Goal: Task Accomplishment & Management: Complete application form

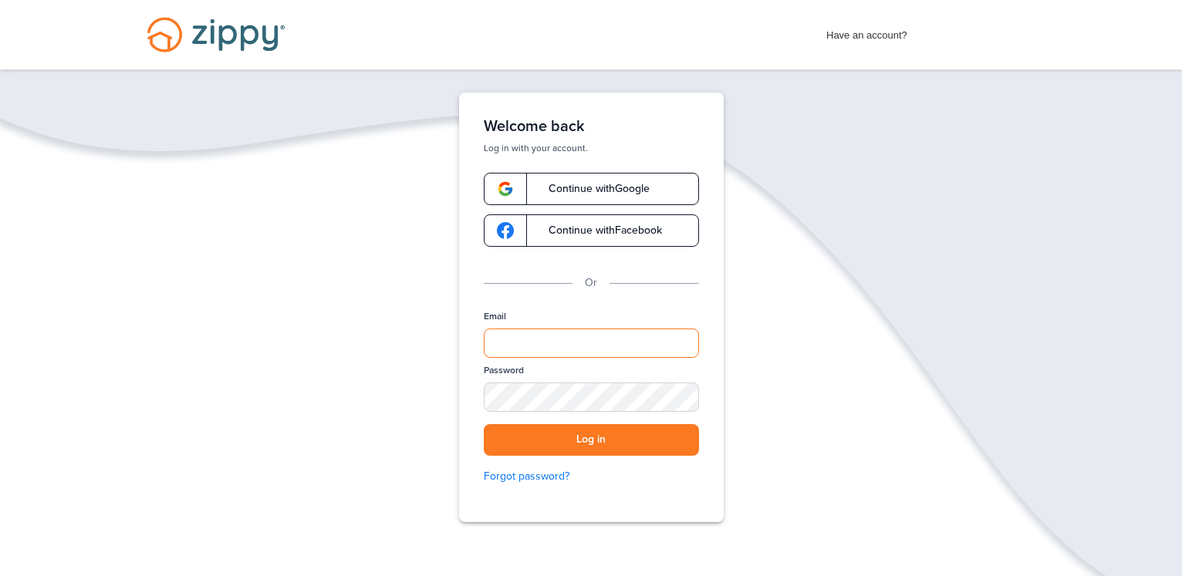
click at [588, 350] on input "Email" at bounding box center [591, 343] width 215 height 29
click at [590, 344] on input "Email" at bounding box center [591, 343] width 215 height 29
type input "**********"
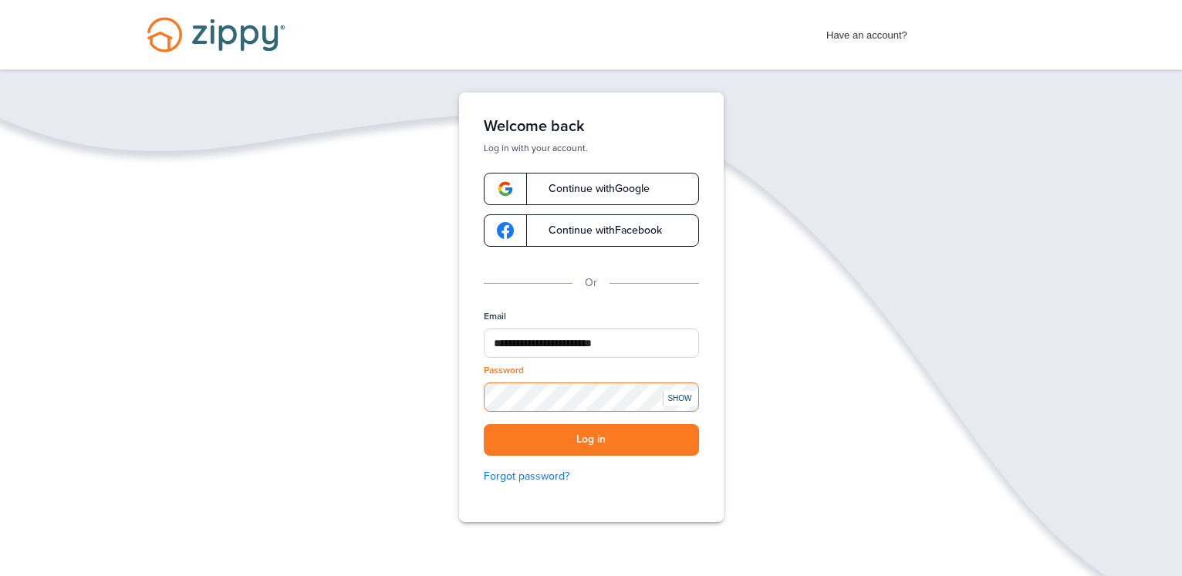
click at [484, 424] on button "Log in" at bounding box center [591, 440] width 215 height 32
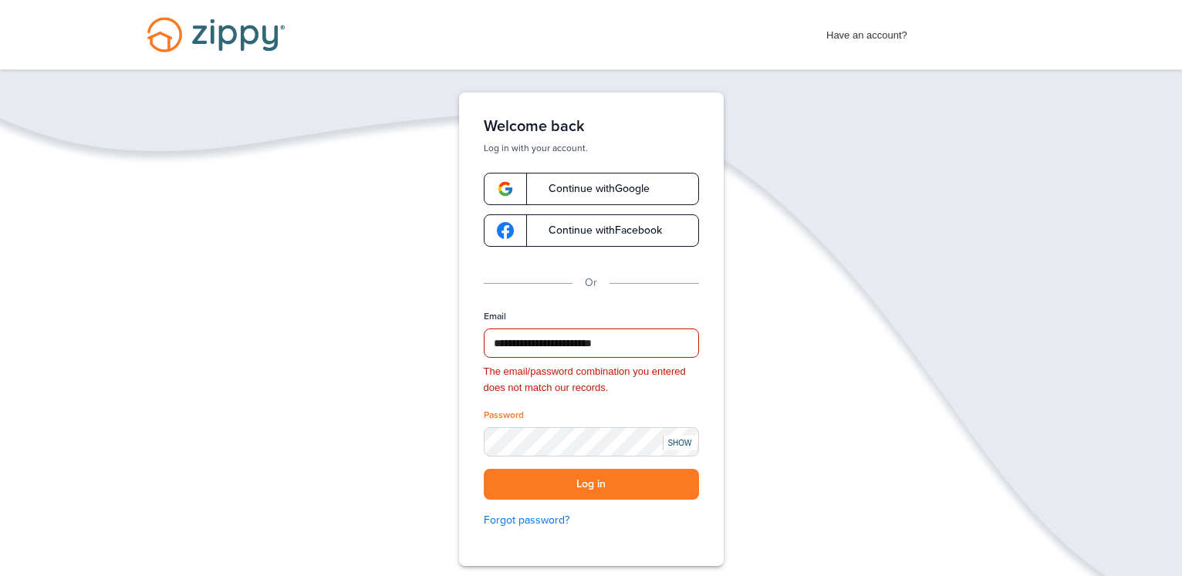
click at [677, 442] on div "SHOW" at bounding box center [680, 443] width 34 height 15
click at [484, 469] on button "Log in" at bounding box center [591, 485] width 215 height 32
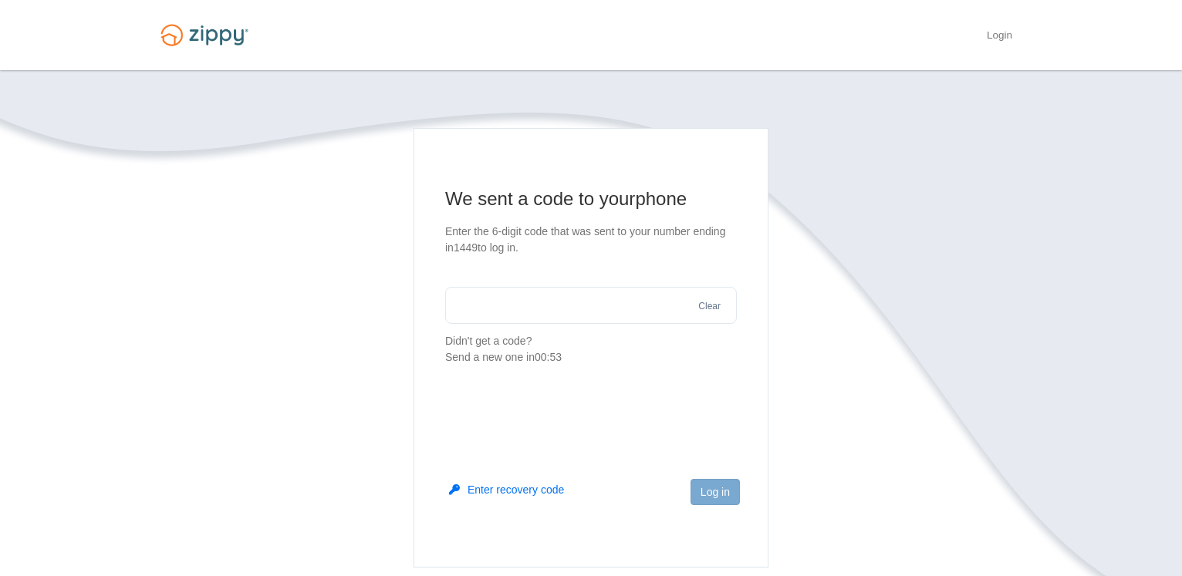
click at [541, 308] on input "text" at bounding box center [591, 305] width 292 height 37
type input "******"
click at [714, 479] on button "Log in" at bounding box center [714, 492] width 49 height 26
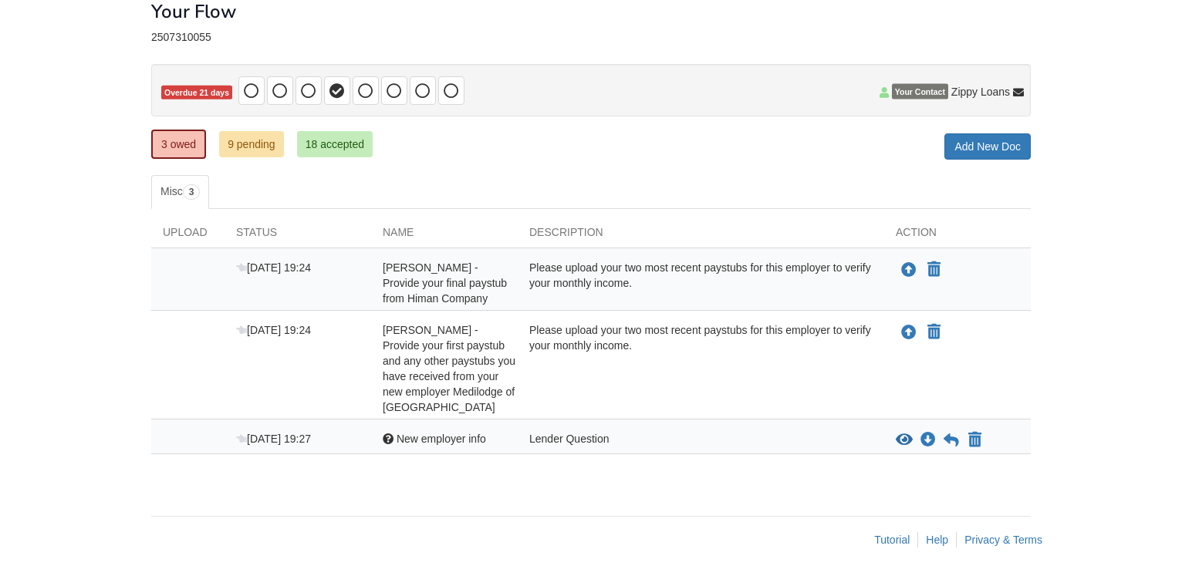
scroll to position [93, 0]
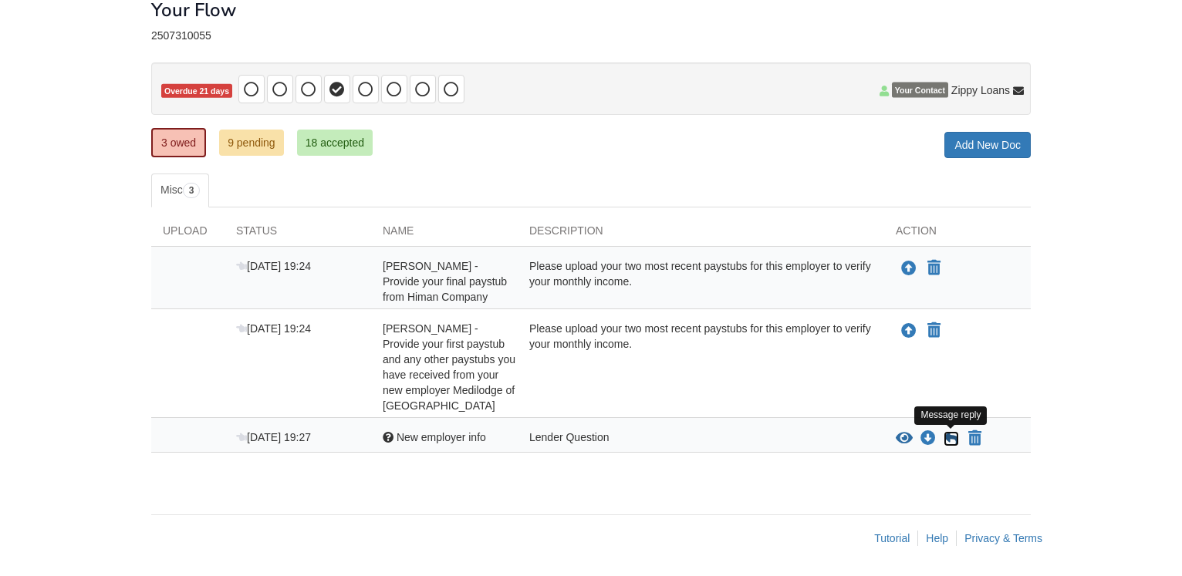
click at [956, 437] on icon at bounding box center [950, 438] width 15 height 15
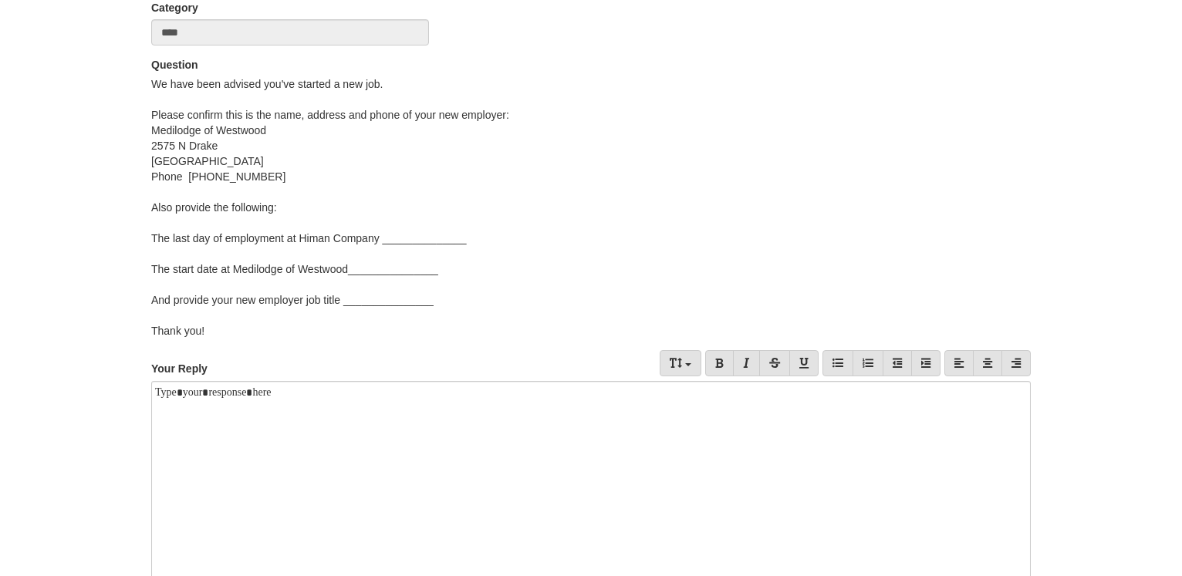
scroll to position [236, 0]
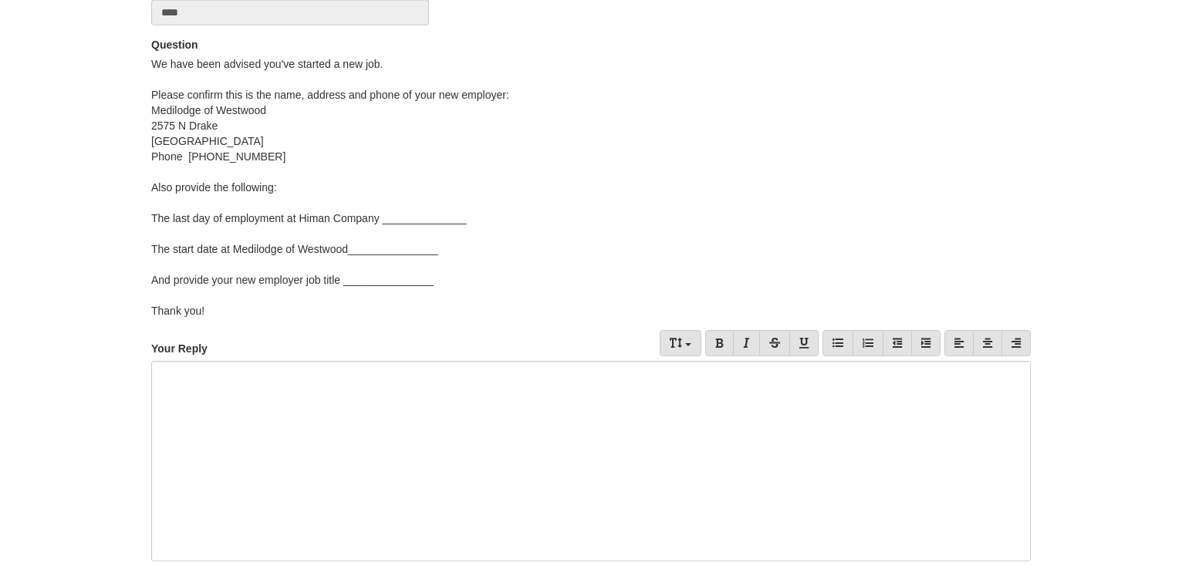
click at [289, 394] on div at bounding box center [590, 461] width 879 height 201
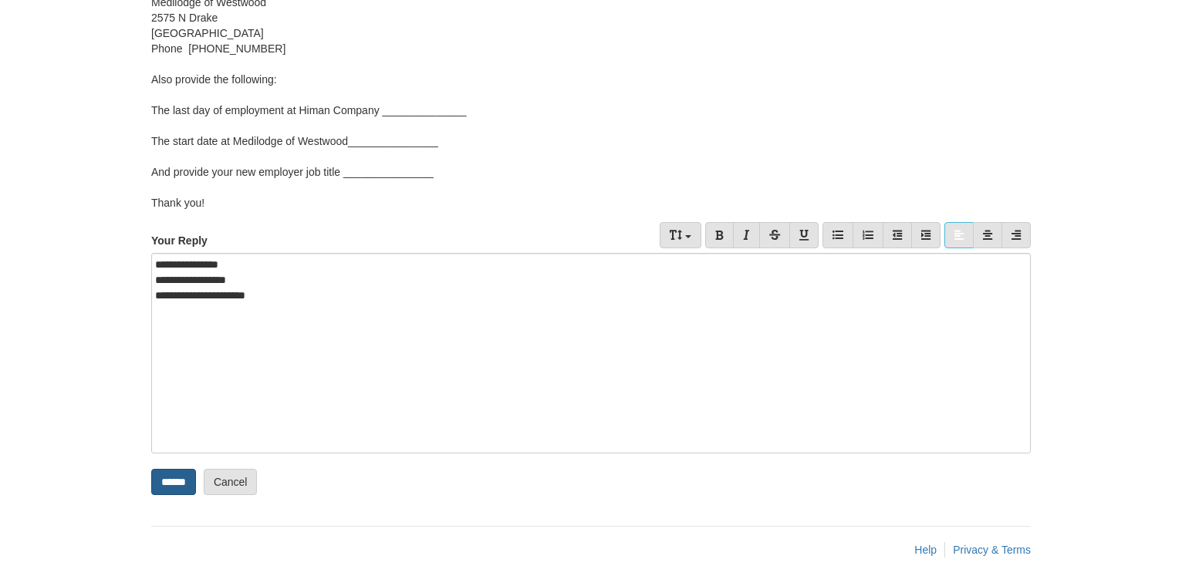
scroll to position [356, 0]
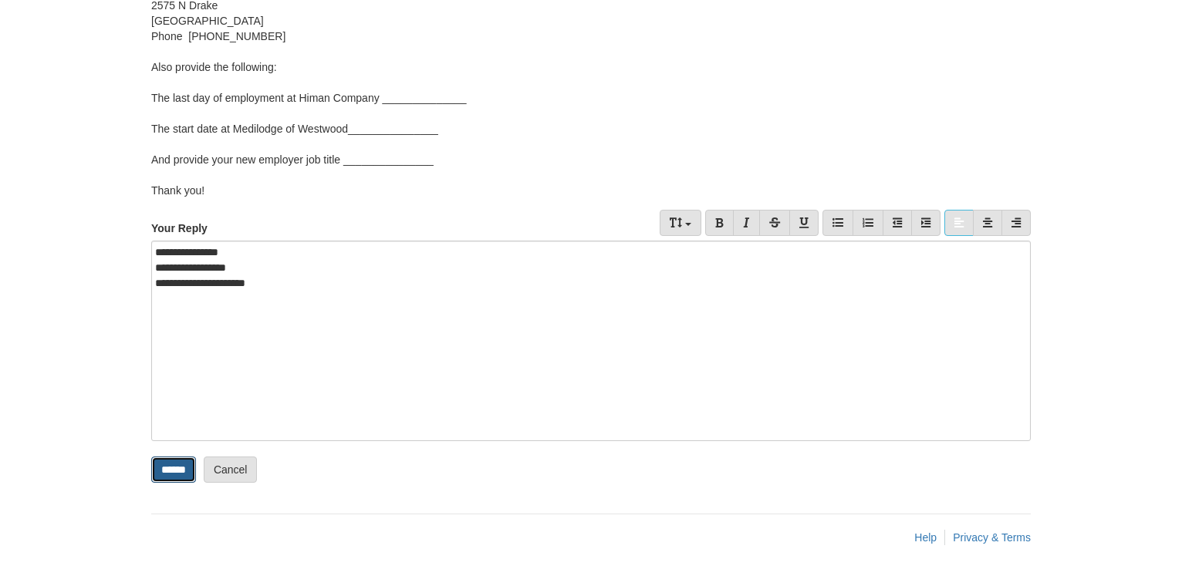
click at [176, 470] on input "******" at bounding box center [173, 470] width 45 height 26
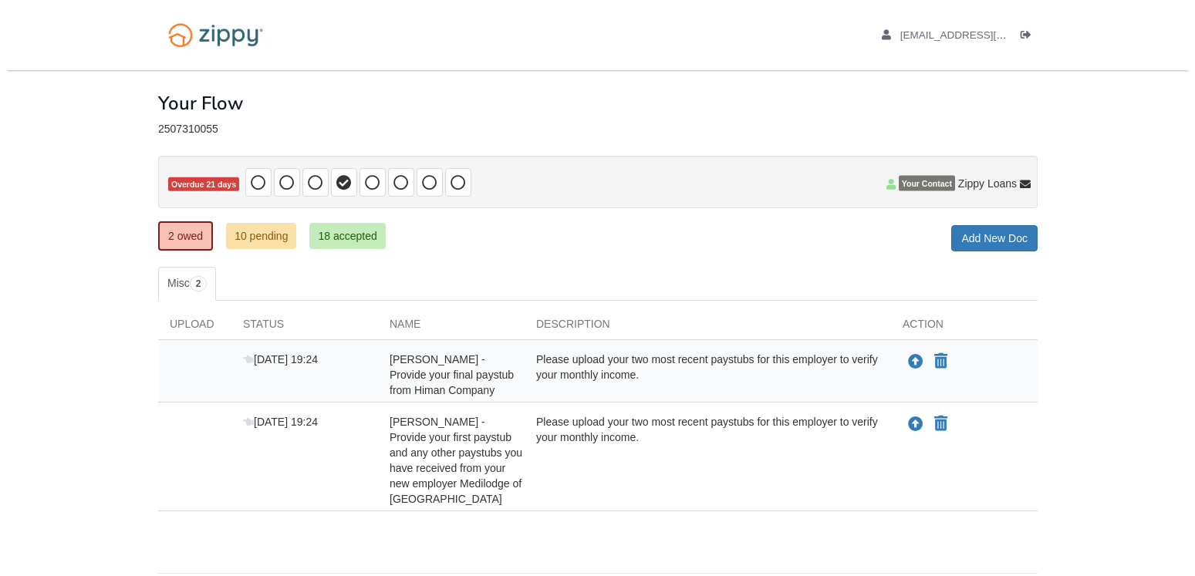
scroll to position [59, 0]
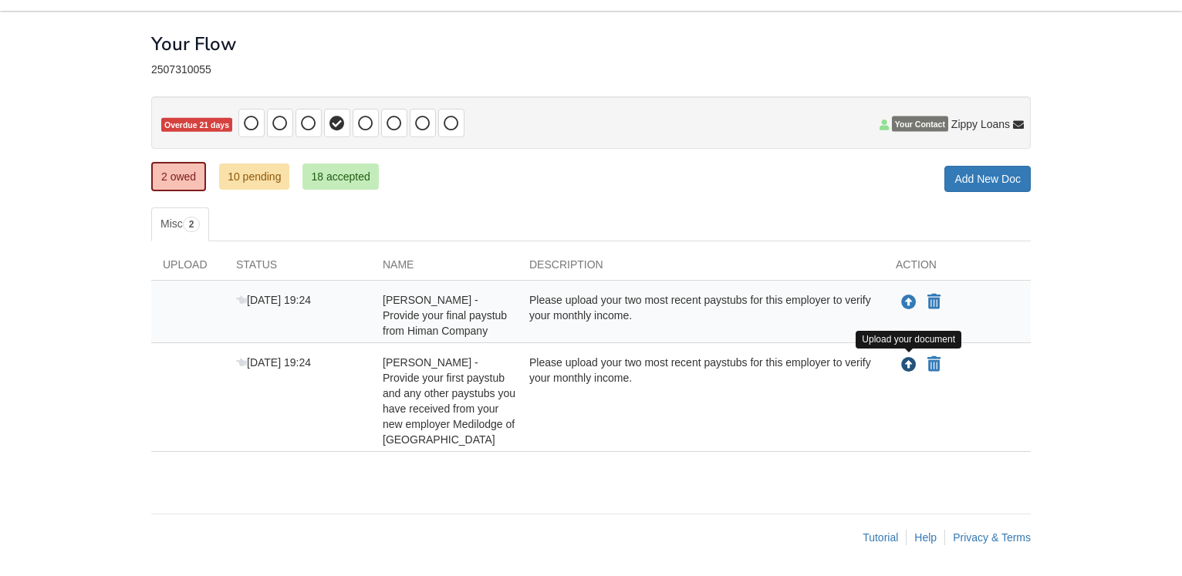
click at [907, 365] on icon "Upload Matthew Paddock - Provide your first paystub and any other paystubs you …" at bounding box center [908, 365] width 15 height 15
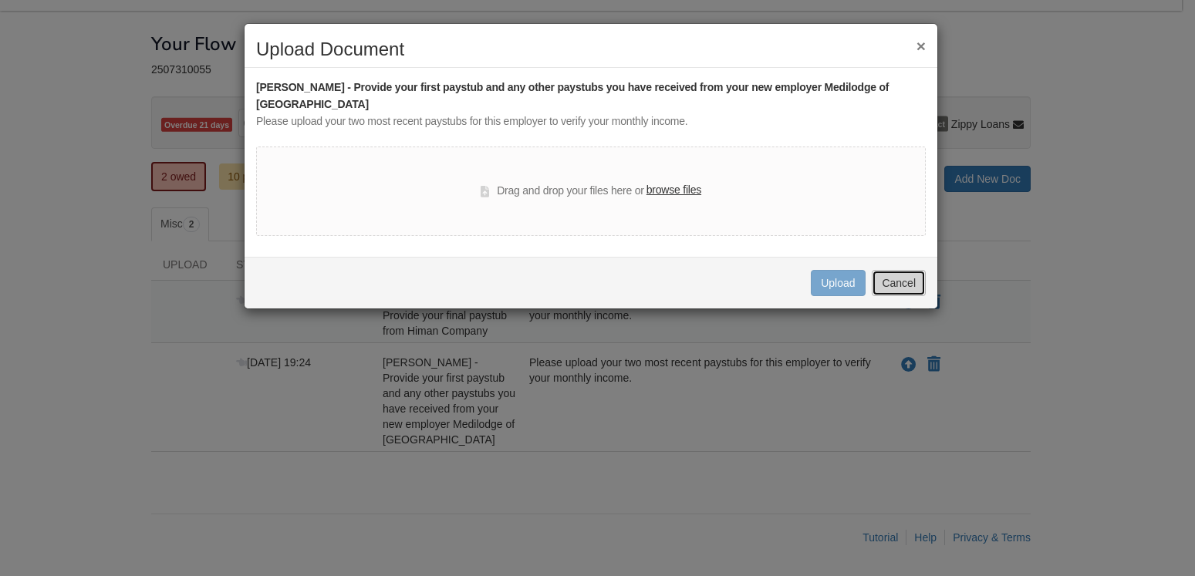
click at [915, 282] on button "Cancel" at bounding box center [899, 283] width 54 height 26
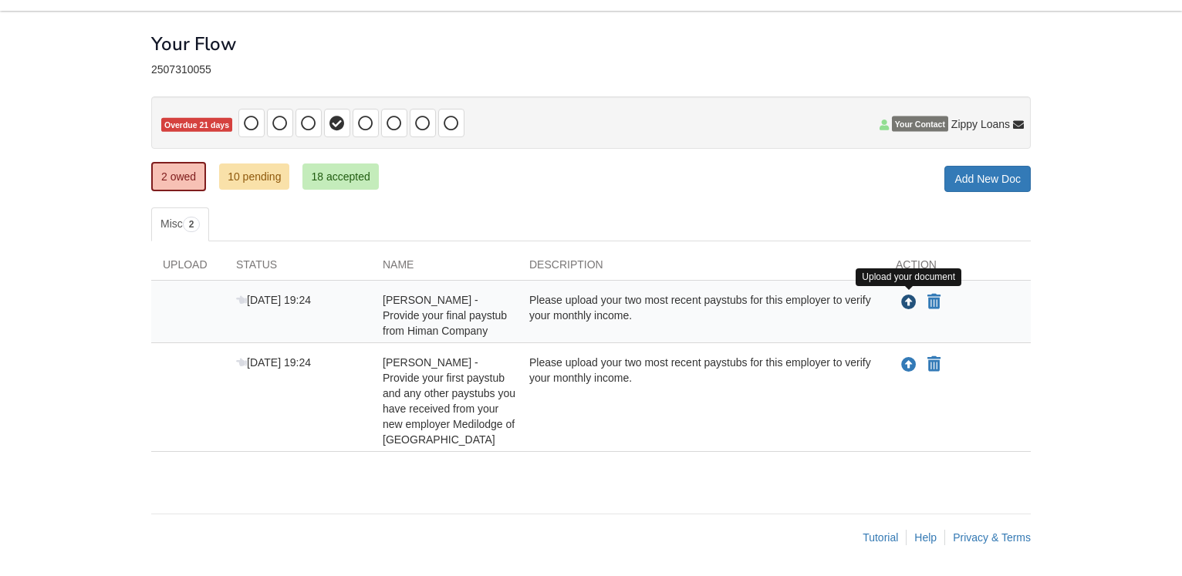
click at [914, 305] on icon "Upload Matthew Paddock - Provide your final paystub from Himan Company" at bounding box center [908, 302] width 15 height 15
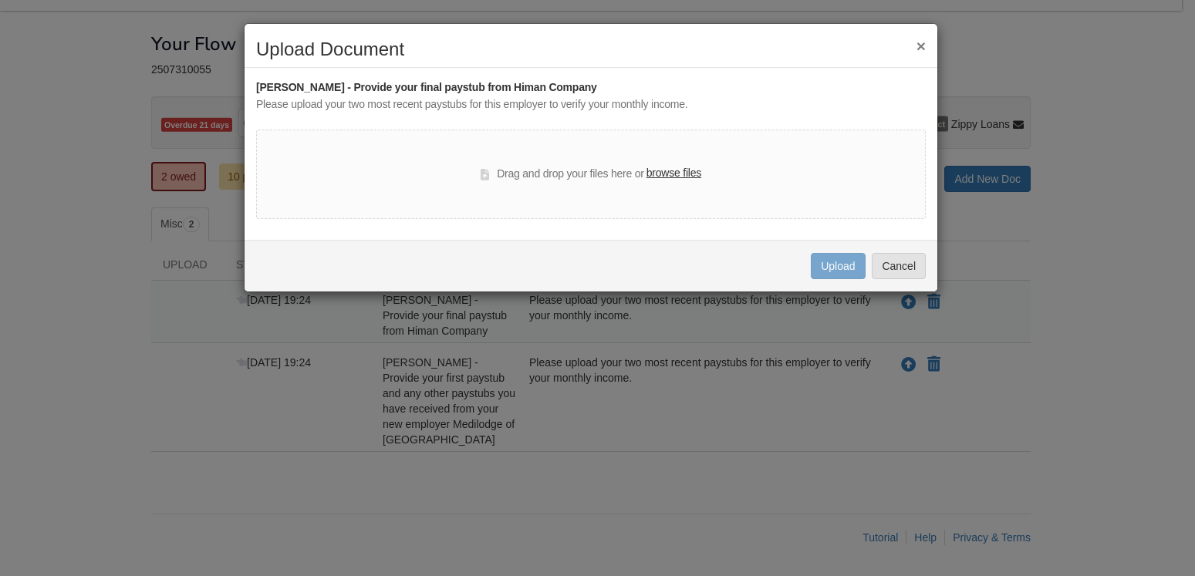
click at [927, 36] on div "× Upload Document Matthew Paddock - Provide your final paystub from Himan Compa…" at bounding box center [591, 157] width 694 height 269
click at [927, 47] on div "× Upload Document" at bounding box center [590, 53] width 693 height 29
click at [916, 45] on button "×" at bounding box center [920, 46] width 9 height 16
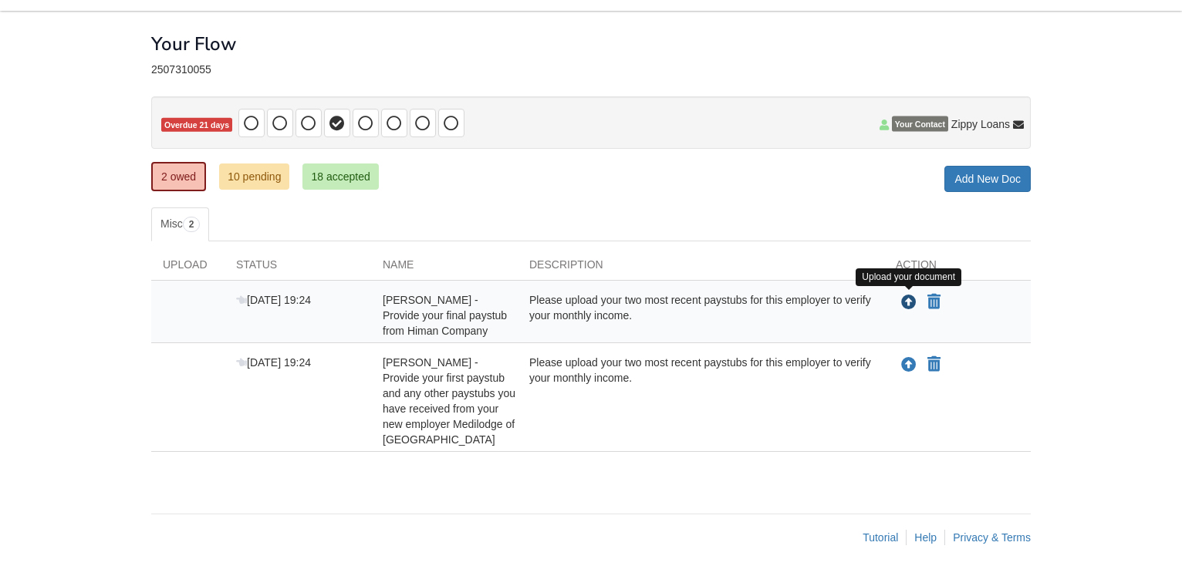
click at [910, 302] on icon "Upload Matthew Paddock - Provide your final paystub from Himan Company" at bounding box center [908, 302] width 15 height 15
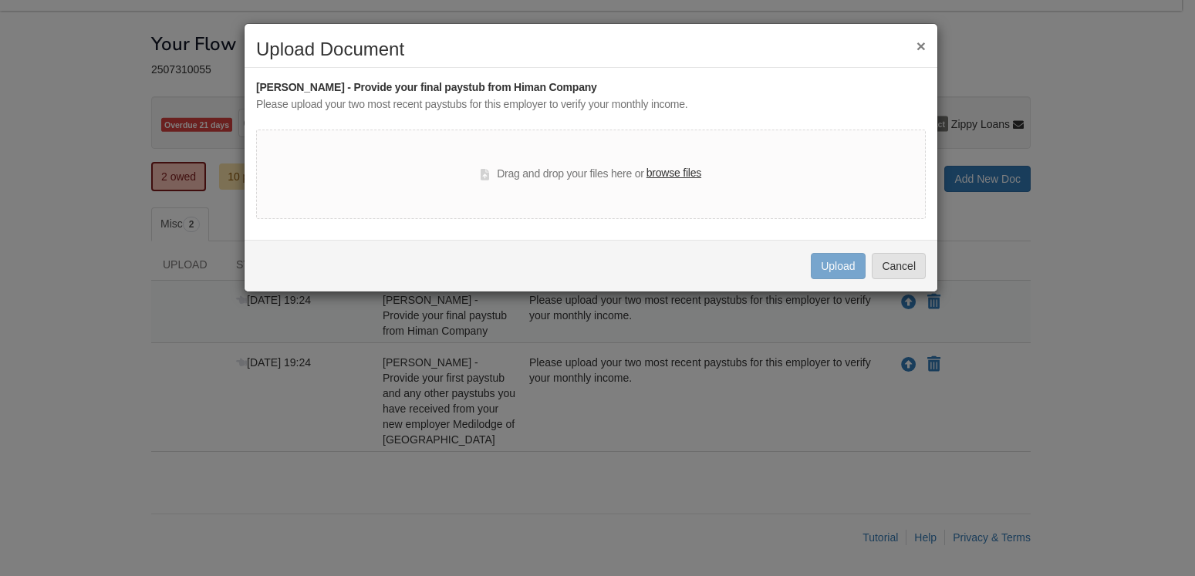
click at [679, 176] on label "browse files" at bounding box center [673, 173] width 55 height 17
click at [0, 0] on input "browse files" at bounding box center [0, 0] width 0 height 0
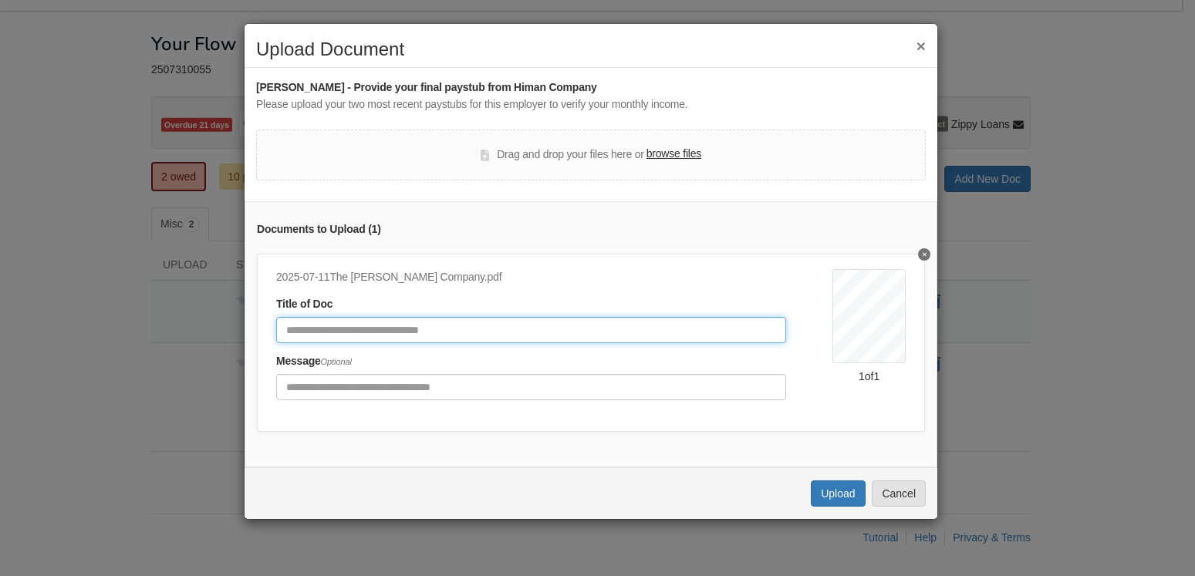
click at [497, 328] on input "Document Title" at bounding box center [531, 330] width 510 height 26
type input "*******"
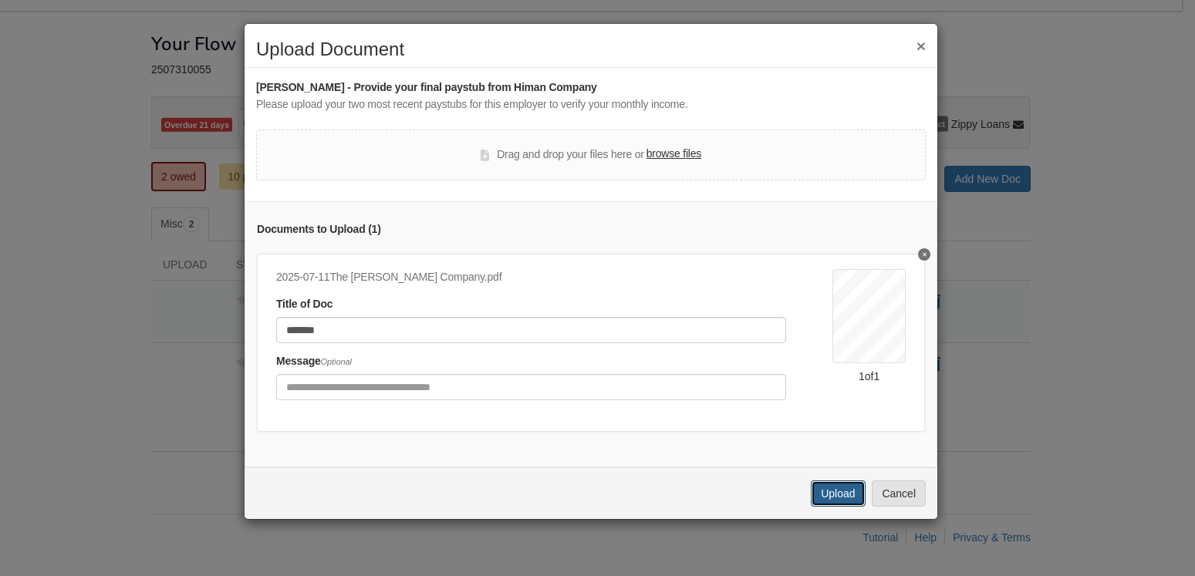
click at [824, 505] on button "Upload" at bounding box center [838, 493] width 54 height 26
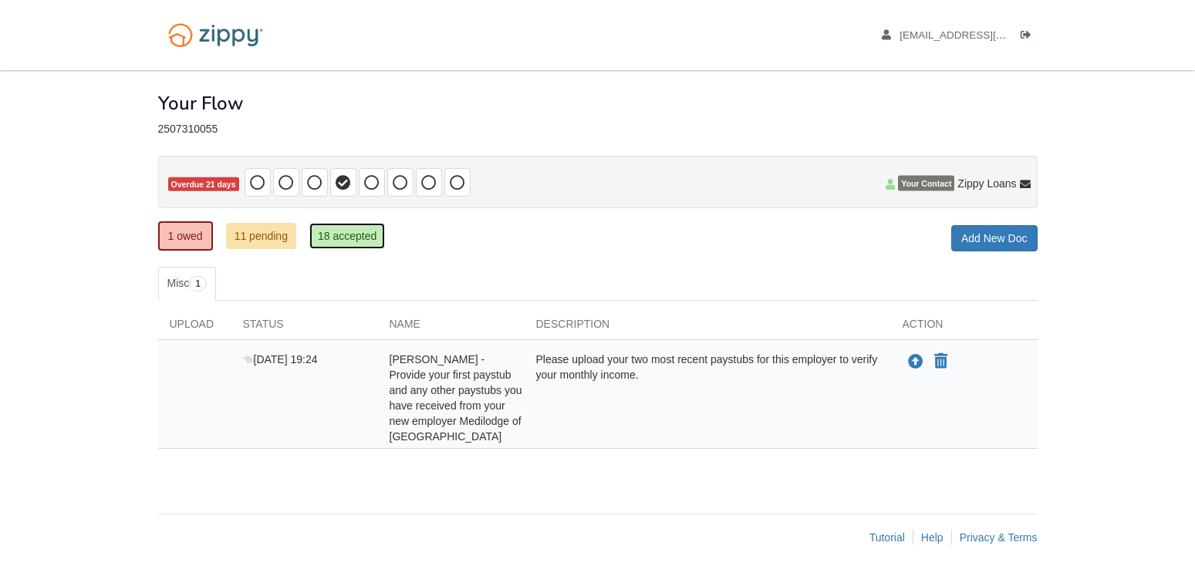
click at [365, 234] on link "18 accepted" at bounding box center [347, 236] width 76 height 26
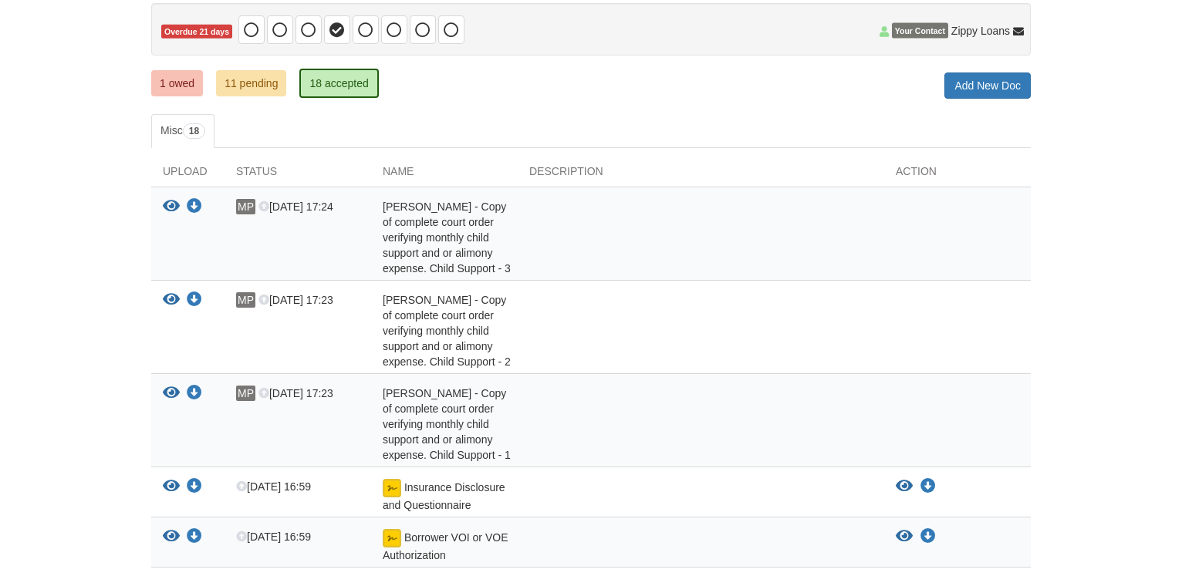
scroll to position [108, 0]
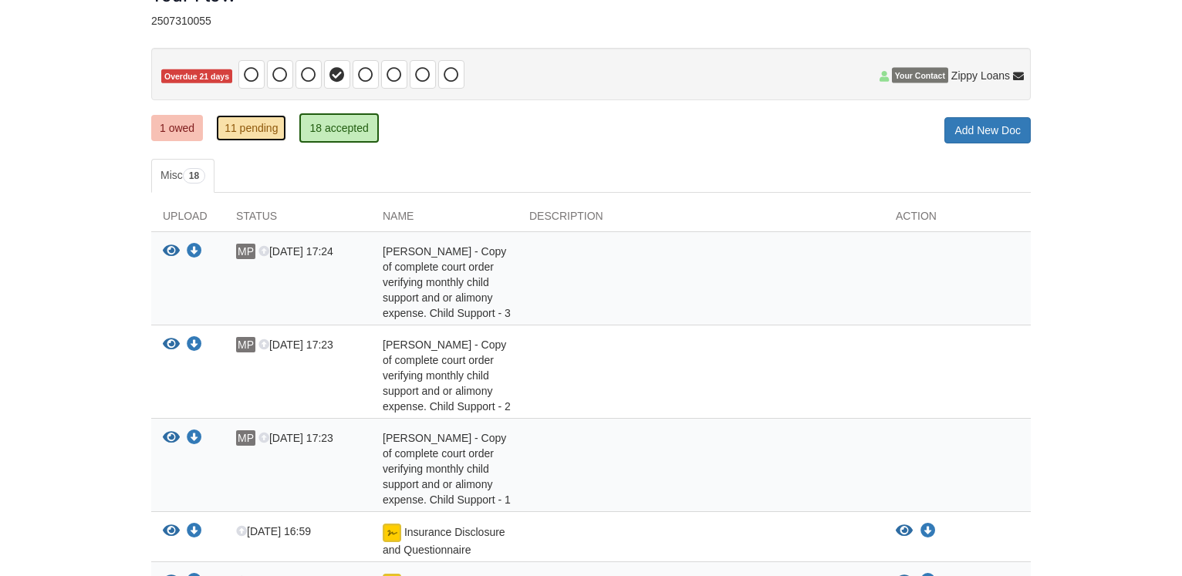
click at [228, 122] on link "11 pending" at bounding box center [251, 128] width 70 height 26
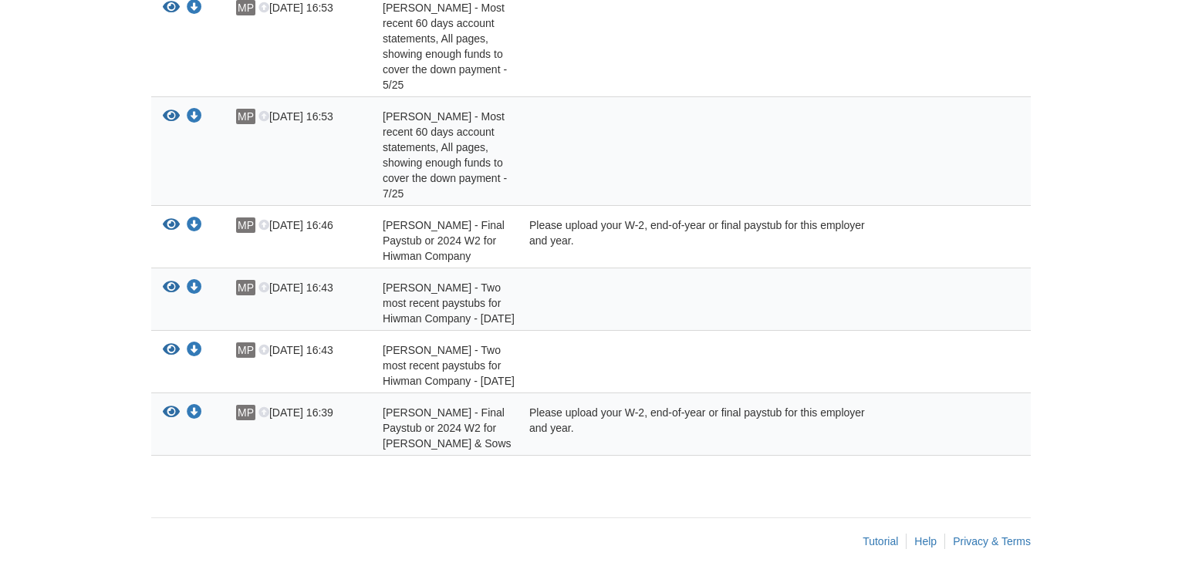
scroll to position [657, 0]
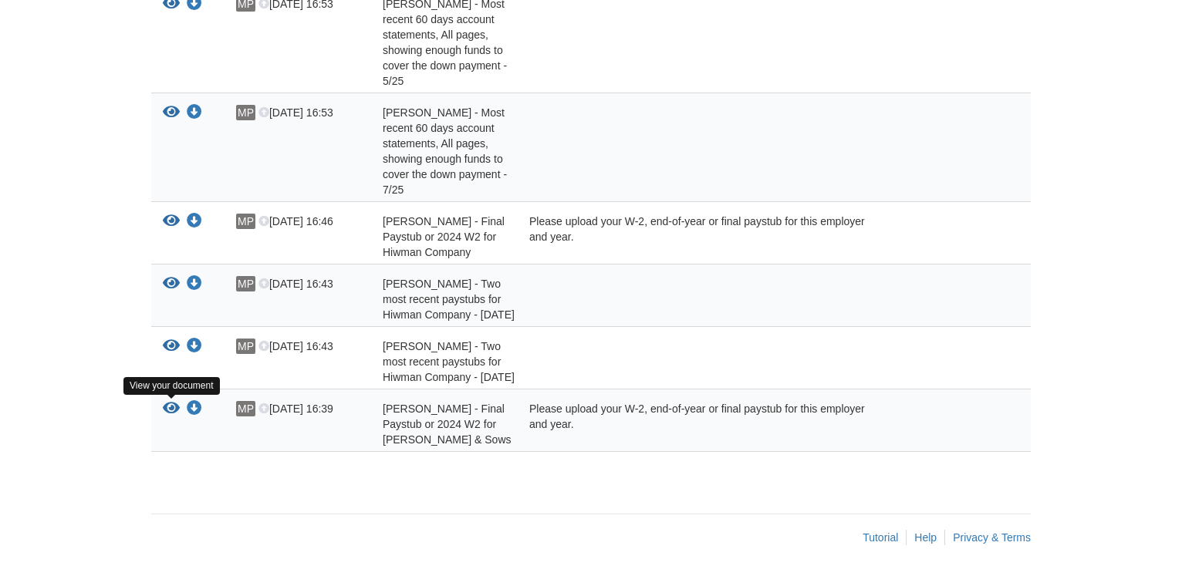
click at [174, 406] on icon "View Matthew Paddock - Final Paystub or 2024 W2 for Edward Rose & Sows" at bounding box center [171, 408] width 17 height 15
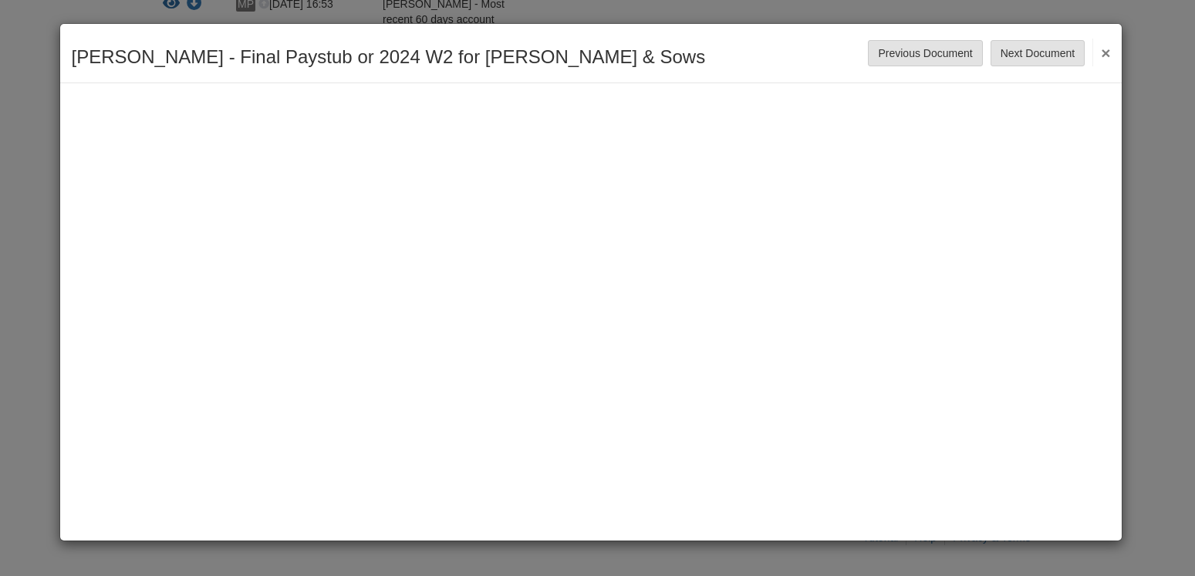
click at [1108, 51] on button "×" at bounding box center [1101, 53] width 18 height 28
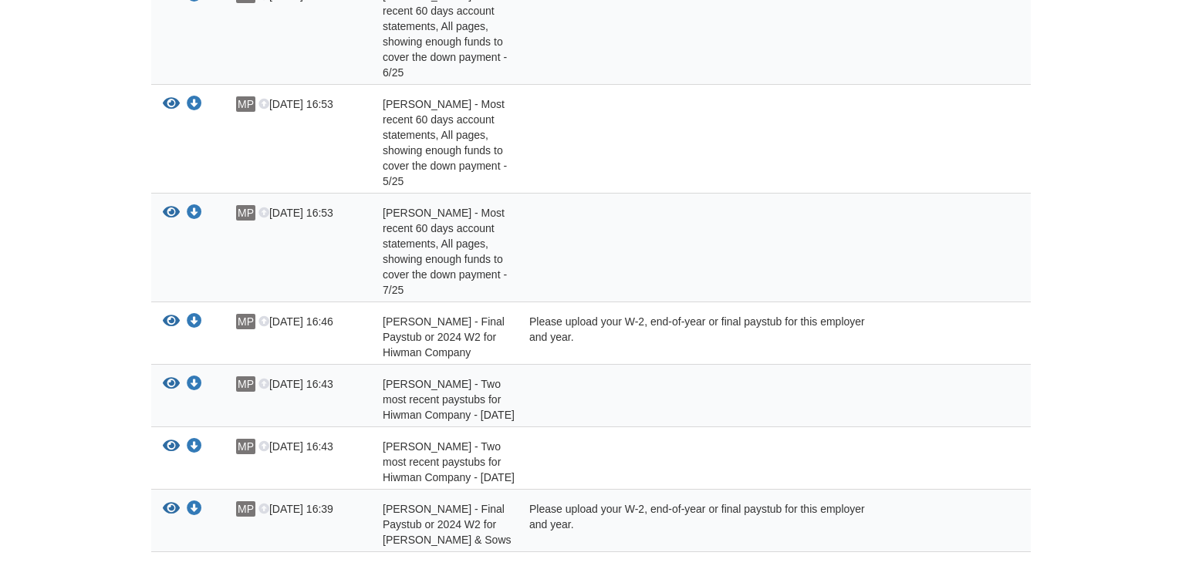
scroll to position [500, 0]
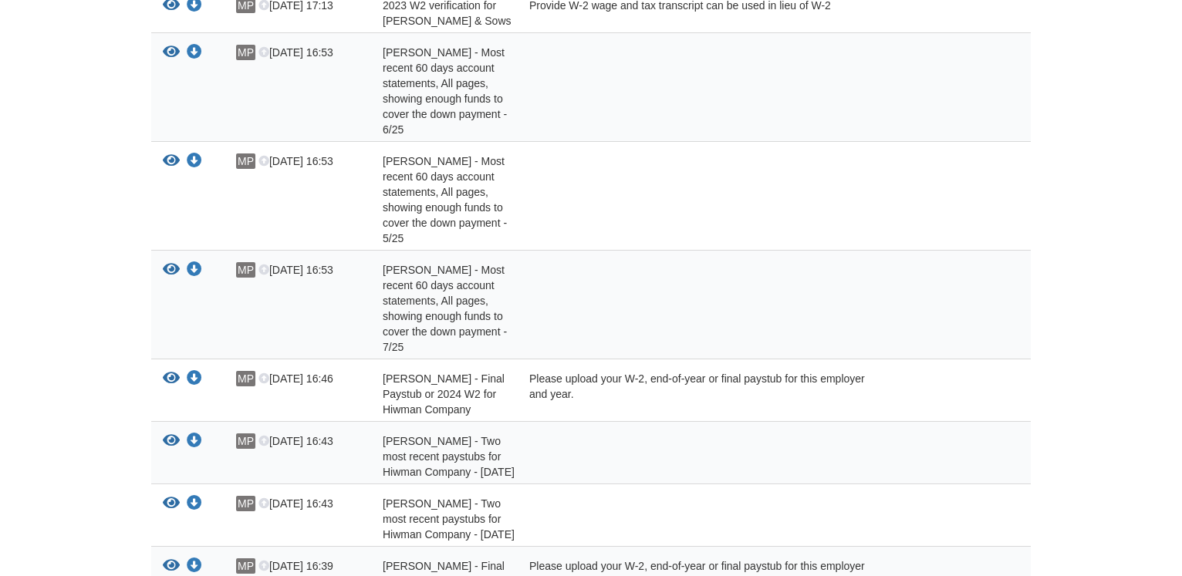
click at [572, 376] on div "Please upload your W-2, end-of-year or final paystub for this employer and year." at bounding box center [701, 394] width 366 height 46
click at [577, 373] on div "Please upload your W-2, end-of-year or final paystub for this employer and year." at bounding box center [701, 394] width 366 height 46
click at [172, 375] on icon "View Matthew Paddock - Final Paystub or 2024 W2 for Hiwman Company" at bounding box center [171, 378] width 17 height 15
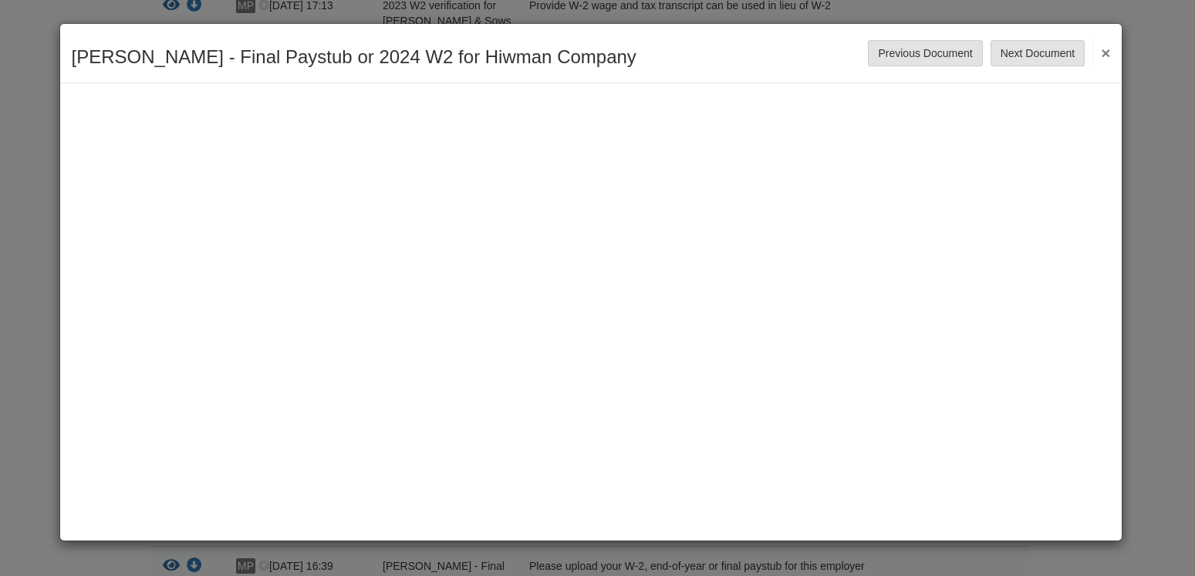
click at [1103, 59] on button "×" at bounding box center [1101, 53] width 18 height 28
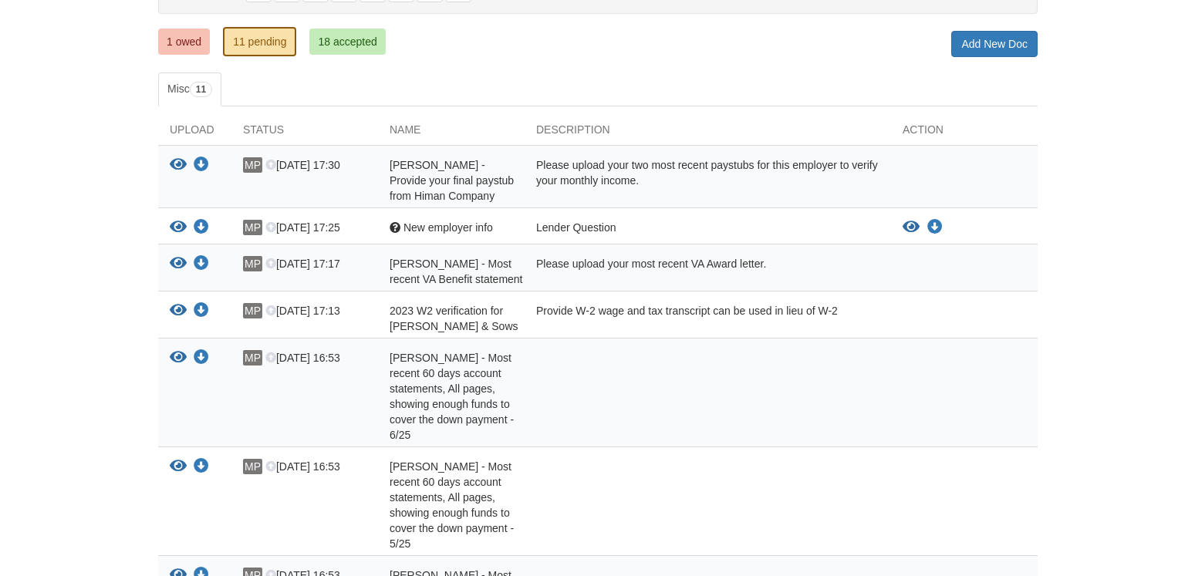
scroll to position [185, 0]
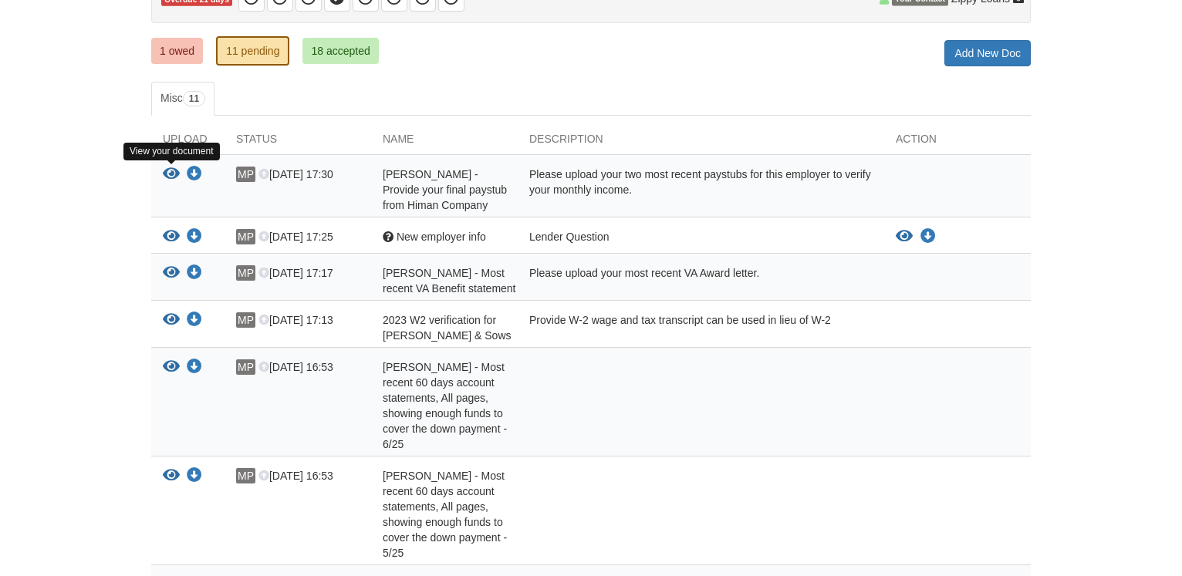
click at [170, 174] on icon "View Matthew Paddock - Provide your final paystub from Himan Company" at bounding box center [171, 174] width 17 height 15
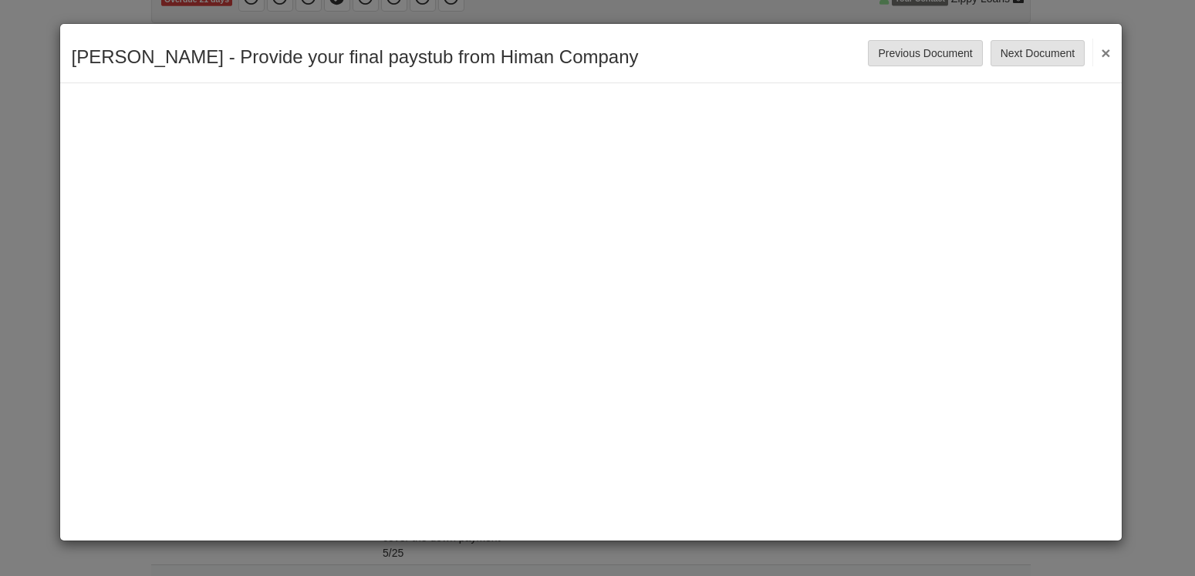
click at [1110, 56] on button "×" at bounding box center [1101, 53] width 18 height 28
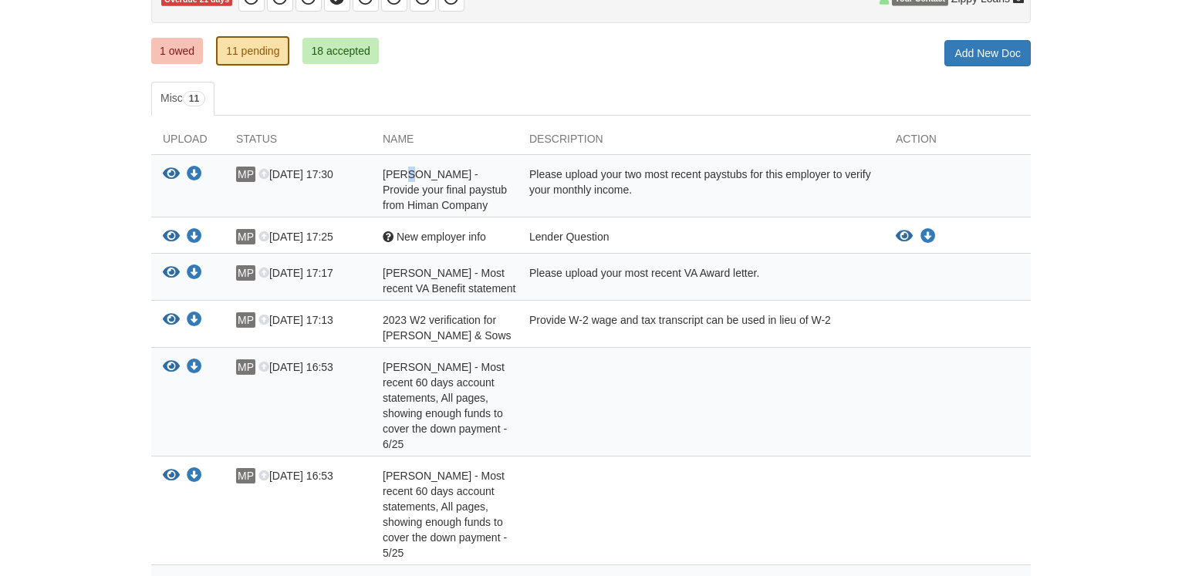
click at [408, 180] on div "Matthew Paddock - Provide your final paystub from Himan Company" at bounding box center [444, 190] width 147 height 46
click at [262, 176] on icon at bounding box center [263, 175] width 11 height 11
click at [263, 176] on icon at bounding box center [263, 175] width 11 height 11
click at [523, 173] on div "Please upload your two most recent paystubs for this employer to verify your mo…" at bounding box center [701, 190] width 366 height 46
click at [1008, 59] on link "Add New Doc" at bounding box center [987, 53] width 86 height 26
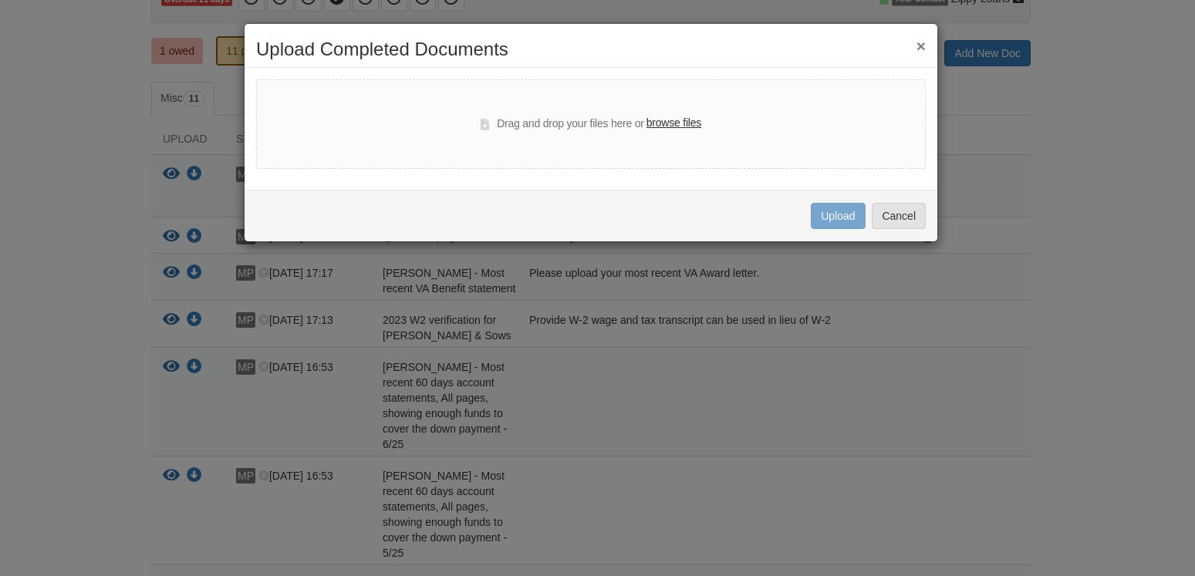
click at [688, 124] on label "browse files" at bounding box center [673, 123] width 55 height 17
click at [0, 0] on input "browse files" at bounding box center [0, 0] width 0 height 0
select select "****"
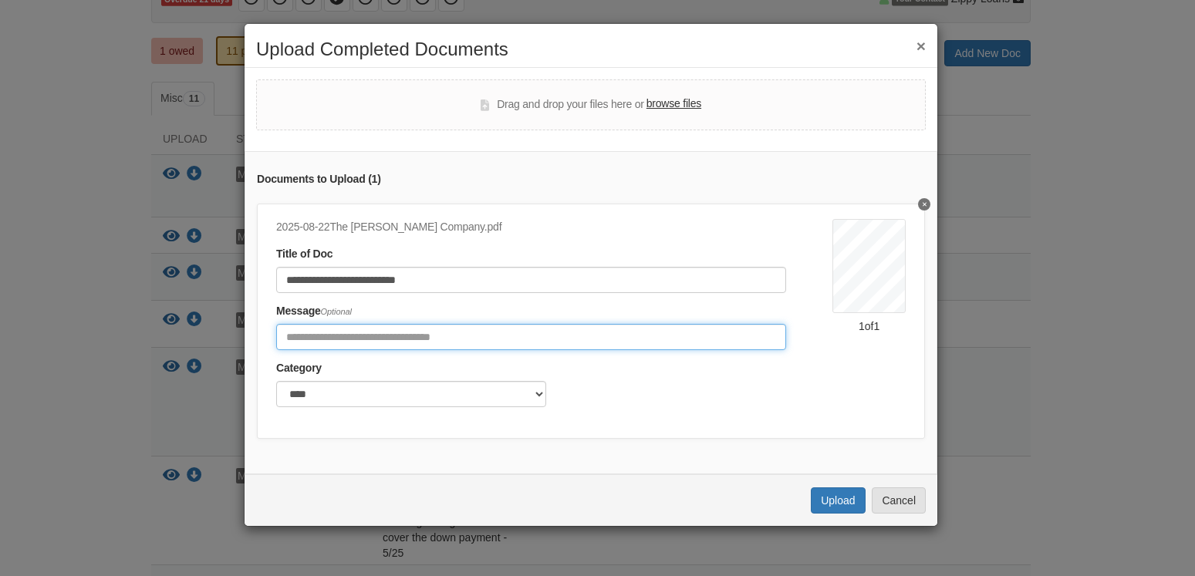
click at [450, 336] on input "Include any comments on this document" at bounding box center [531, 337] width 510 height 26
type input "**********"
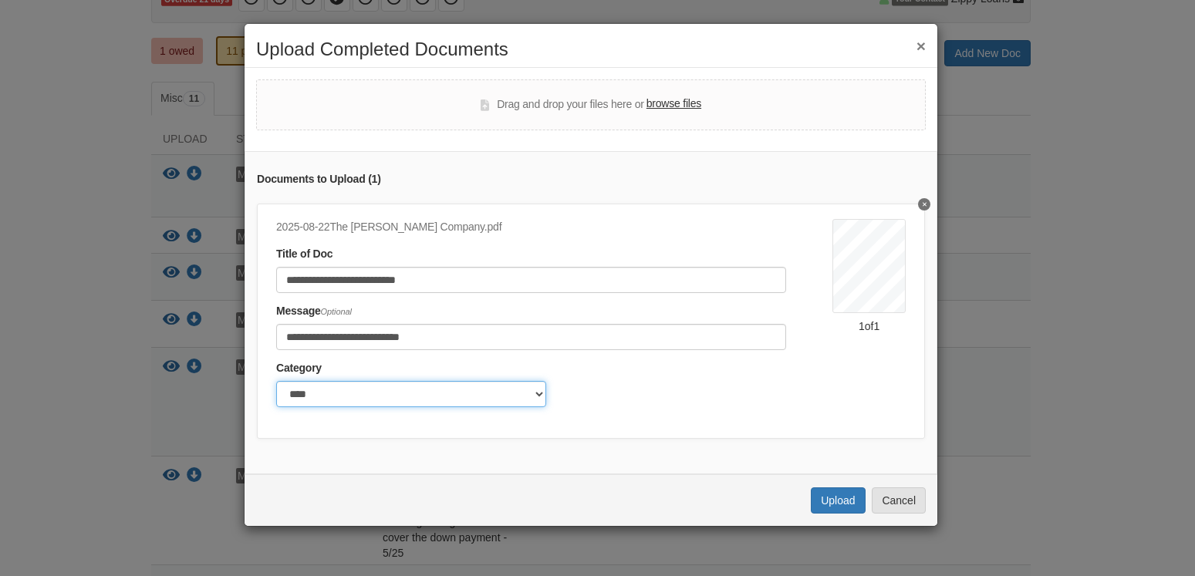
click at [276, 381] on select "******* ****" at bounding box center [411, 394] width 270 height 26
click at [597, 396] on div "Category ******* ****" at bounding box center [531, 383] width 510 height 47
click at [832, 509] on button "Upload" at bounding box center [838, 500] width 54 height 26
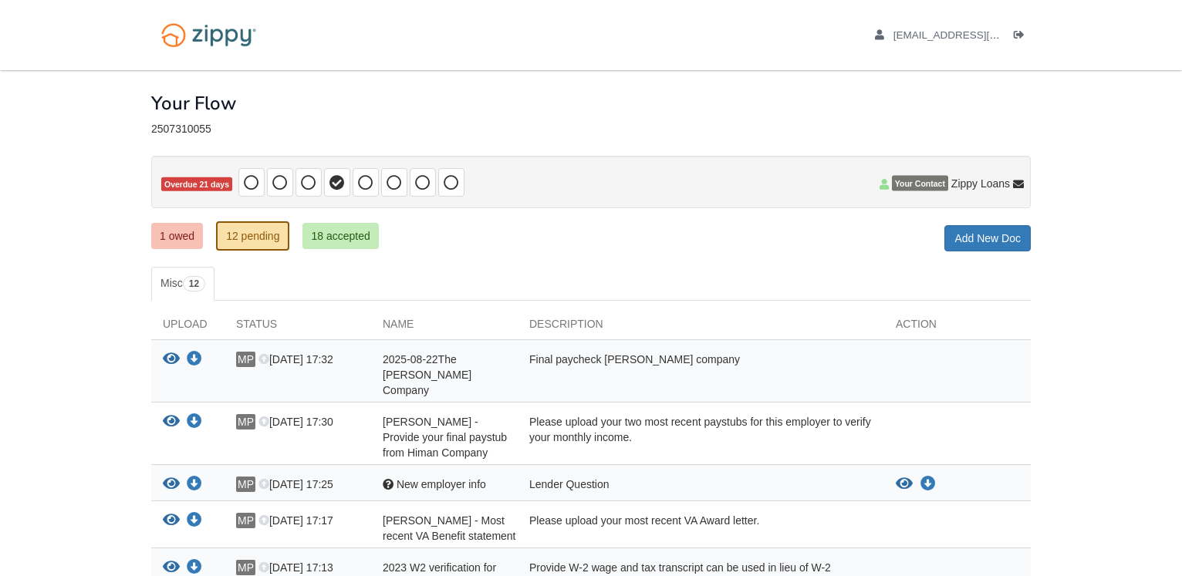
scroll to position [185, 0]
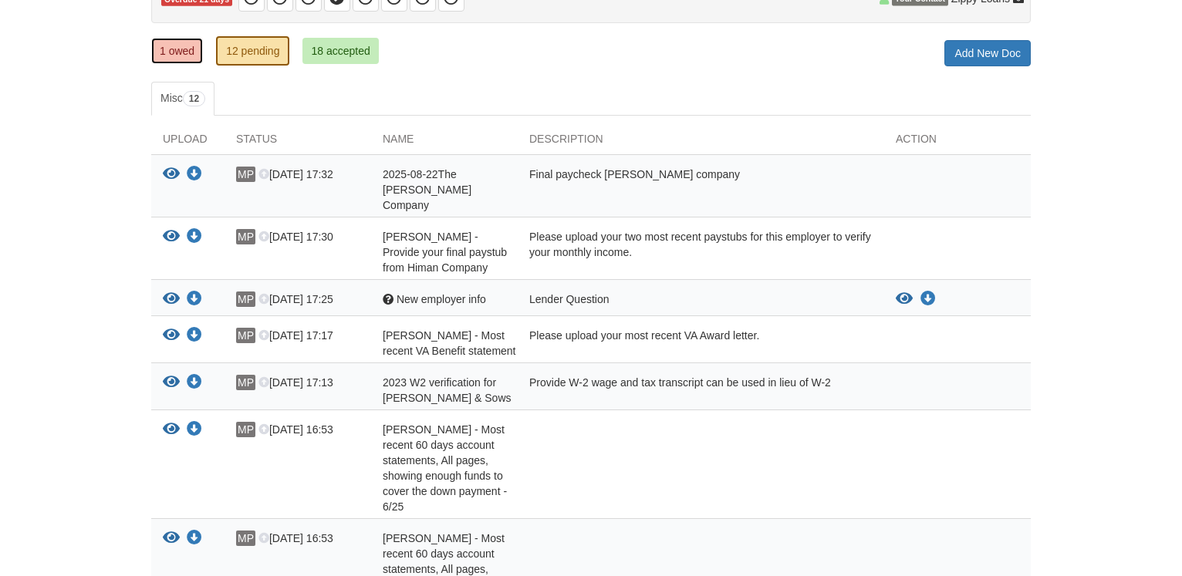
click at [189, 45] on link "1 owed" at bounding box center [177, 51] width 52 height 26
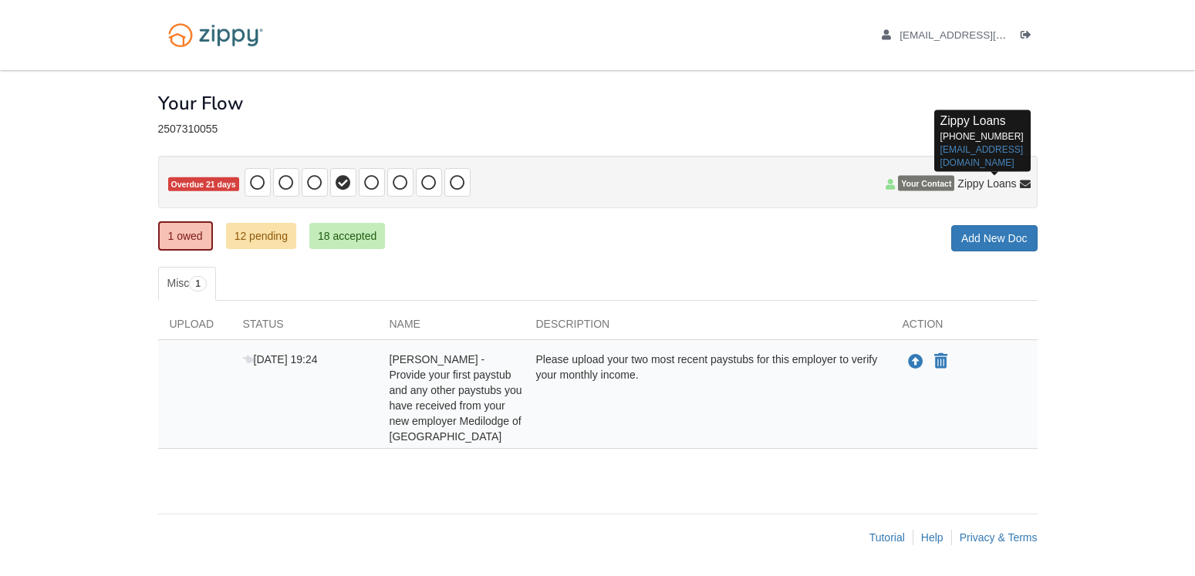
click at [1023, 186] on icon at bounding box center [1025, 185] width 11 height 11
click at [923, 186] on span "Your Contact" at bounding box center [926, 183] width 56 height 15
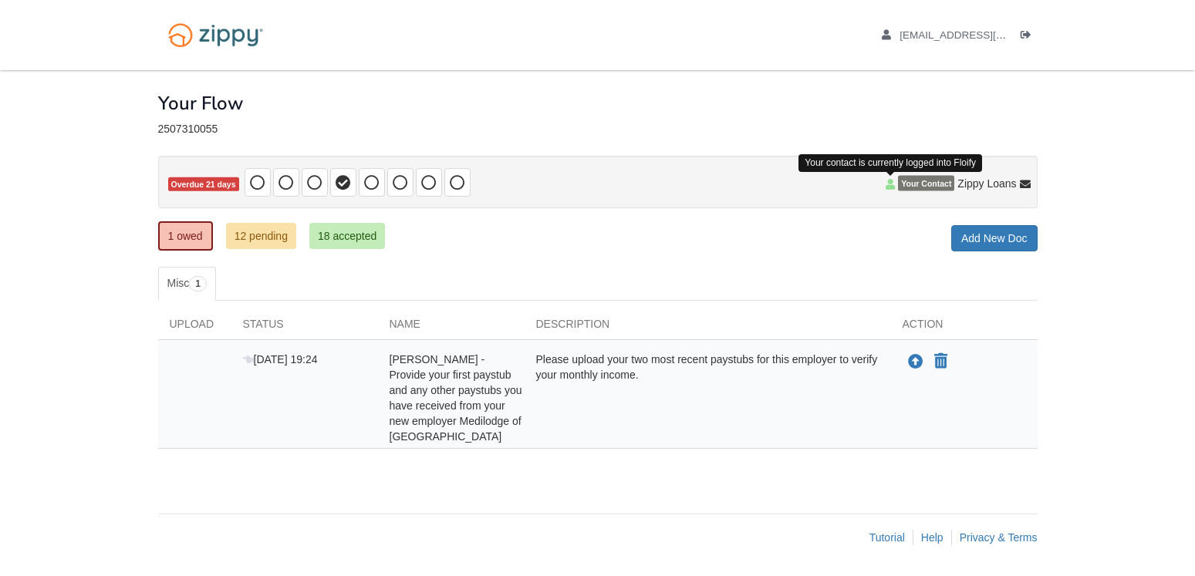
click at [892, 180] on icon at bounding box center [889, 184] width 9 height 11
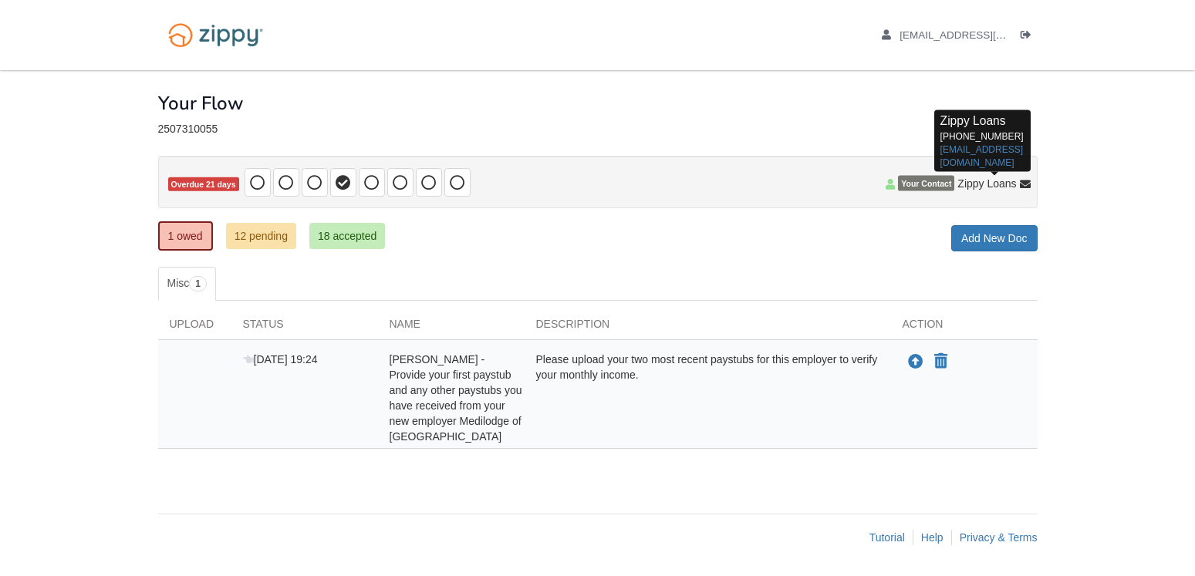
click at [1025, 184] on icon at bounding box center [1025, 185] width 11 height 11
click at [1027, 184] on icon at bounding box center [1025, 185] width 11 height 11
click at [1023, 187] on icon at bounding box center [1025, 185] width 11 height 11
click at [1023, 180] on icon at bounding box center [1025, 185] width 11 height 11
drag, startPoint x: 981, startPoint y: 187, endPoint x: 948, endPoint y: 180, distance: 33.7
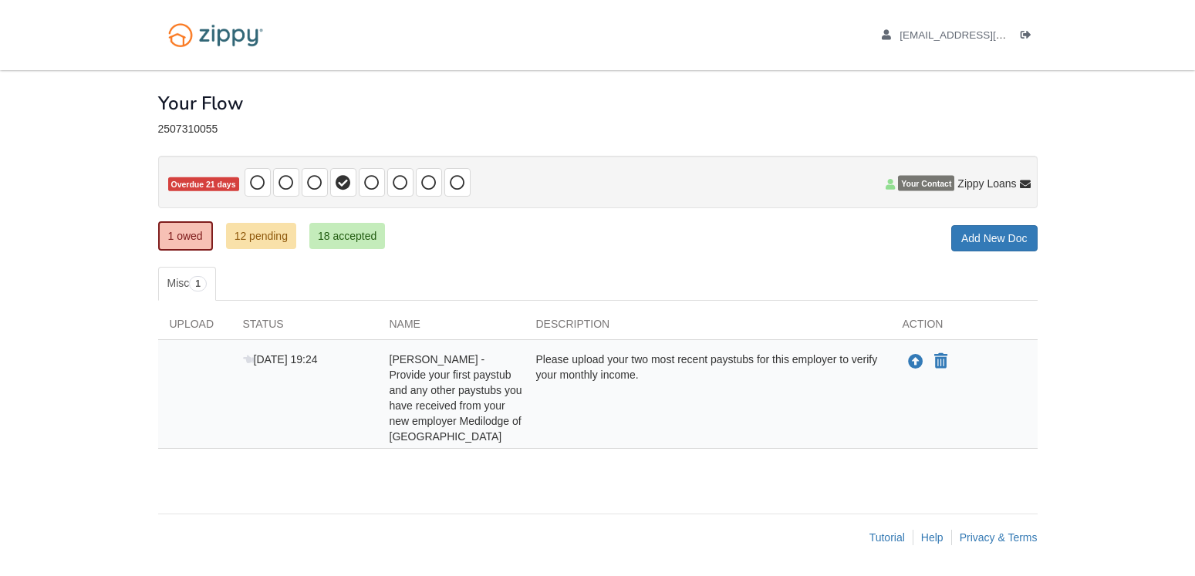
click at [979, 187] on span "Zippy Loans" at bounding box center [986, 183] width 59 height 15
click at [928, 181] on span "Your Contact" at bounding box center [926, 183] width 56 height 15
click at [1025, 185] on icon at bounding box center [1025, 185] width 11 height 11
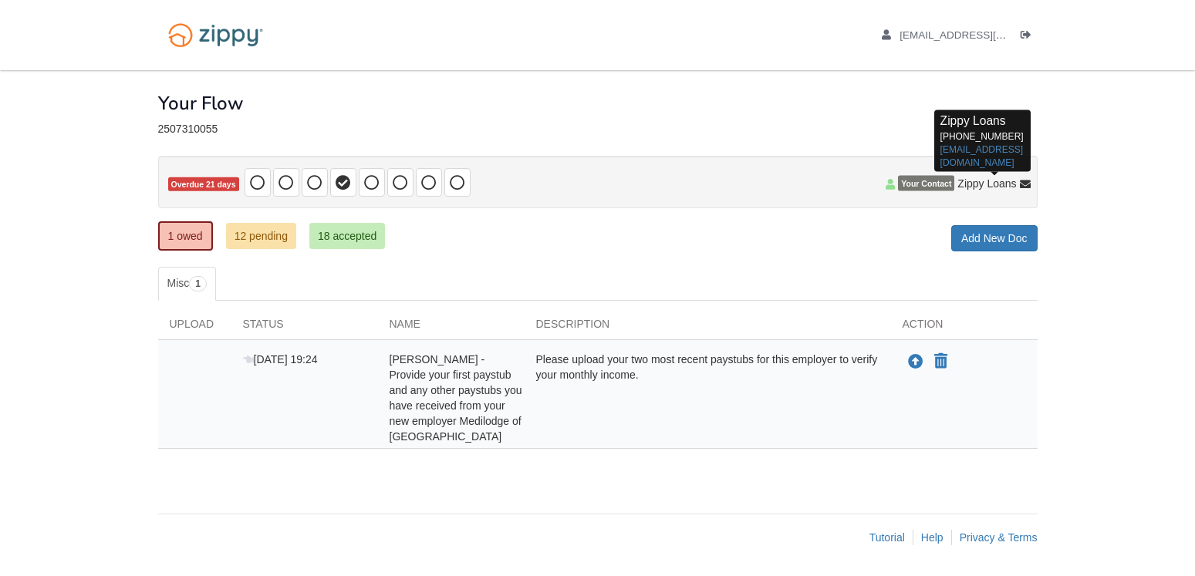
click at [1025, 185] on icon at bounding box center [1025, 185] width 11 height 11
click at [994, 183] on span "Zippy Loans" at bounding box center [986, 183] width 59 height 15
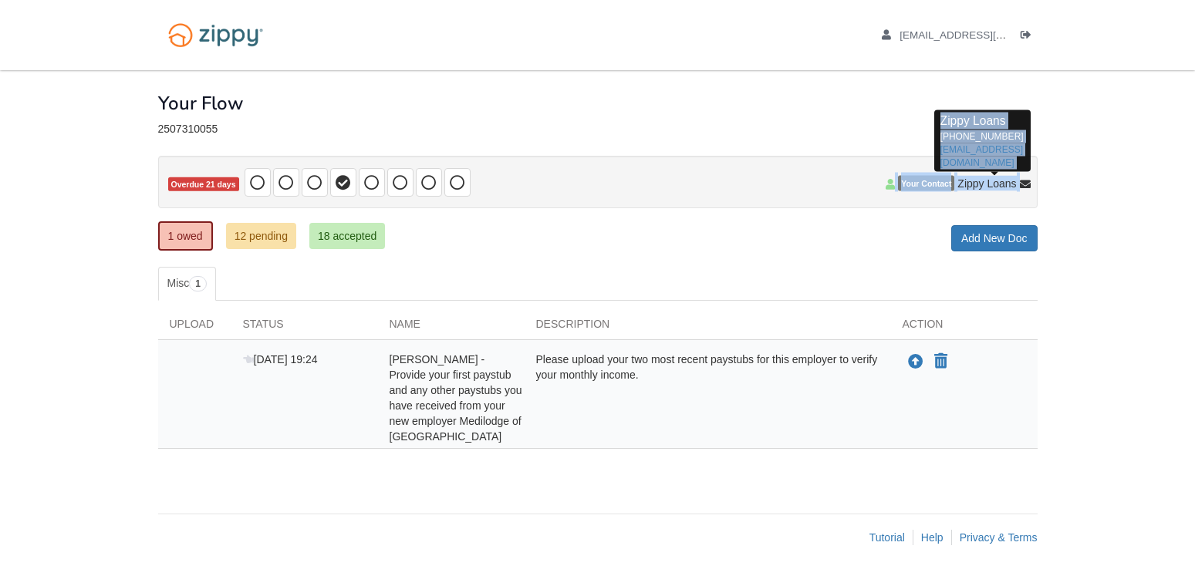
click at [994, 183] on span "Zippy Loans" at bounding box center [986, 183] width 59 height 15
click at [920, 187] on span "Your Contact" at bounding box center [926, 183] width 56 height 15
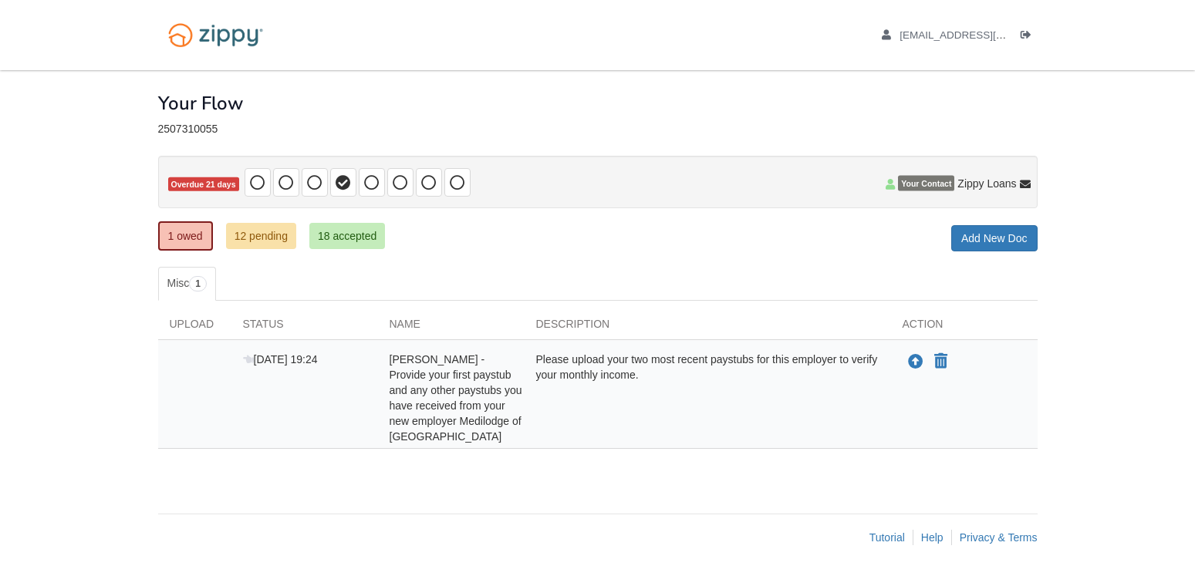
click at [917, 179] on span "Your Contact" at bounding box center [926, 183] width 56 height 15
click at [889, 179] on icon at bounding box center [889, 184] width 9 height 11
click at [983, 184] on span "Zippy Loans" at bounding box center [986, 183] width 59 height 15
click at [1019, 190] on span "Zippy Loans" at bounding box center [993, 184] width 72 height 12
click at [955, 33] on span "[EMAIL_ADDRESS][DOMAIN_NAME]" at bounding box center [987, 35] width 177 height 12
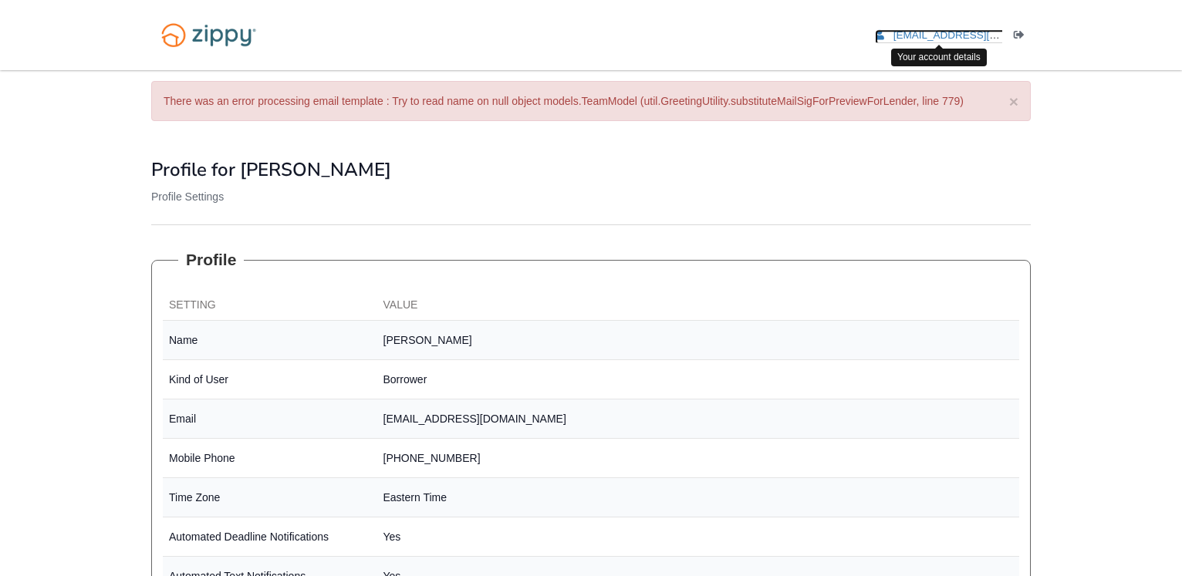
click at [936, 33] on span "[EMAIL_ADDRESS][DOMAIN_NAME]" at bounding box center [981, 35] width 177 height 12
